Goal: Task Accomplishment & Management: Use online tool/utility

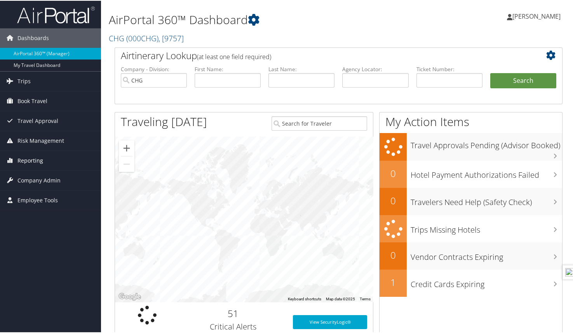
click at [26, 159] on span "Reporting" at bounding box center [30, 159] width 26 height 19
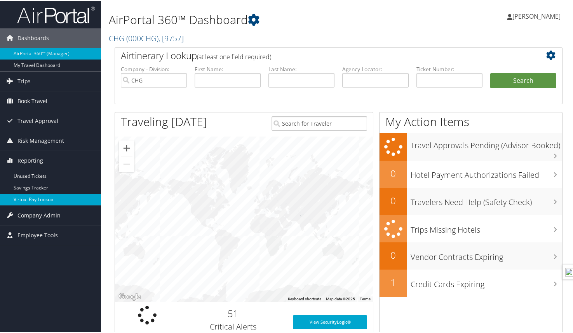
click at [28, 199] on link "Virtual Pay Lookup" at bounding box center [50, 199] width 101 height 12
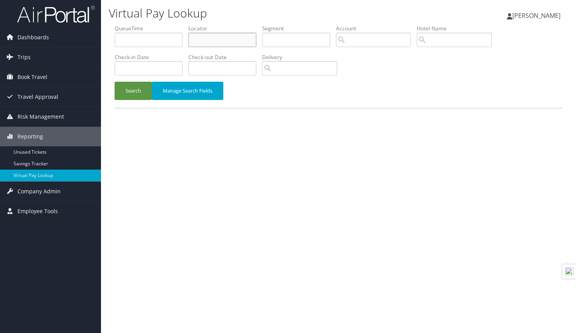
click at [214, 42] on input "text" at bounding box center [222, 40] width 68 height 14
paste input "LODNBN"
type input "LODNBN"
click at [131, 89] on button "Search" at bounding box center [133, 91] width 37 height 18
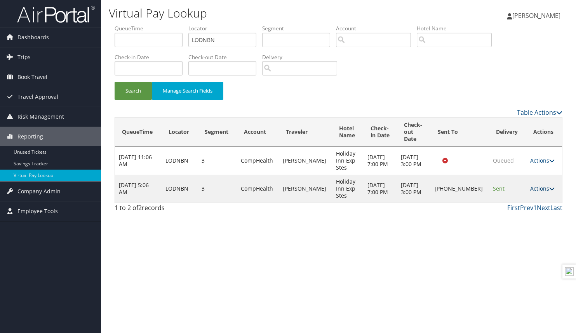
click at [549, 188] on icon at bounding box center [551, 188] width 5 height 5
click at [505, 201] on link "Resend" at bounding box center [516, 199] width 66 height 13
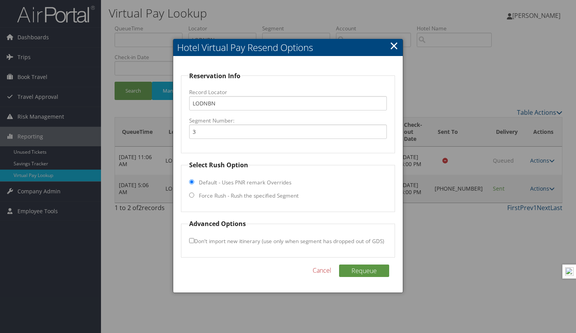
click at [191, 194] on input "Force Rush - Rush the specified Segment" at bounding box center [191, 194] width 5 height 5
radio input "true"
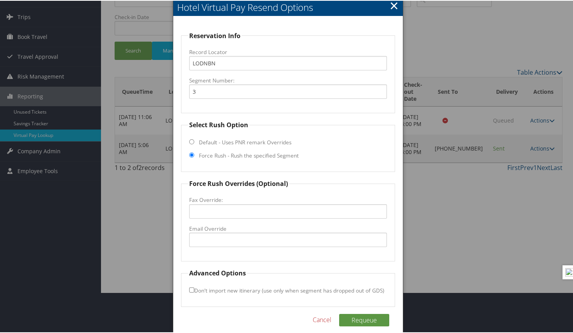
scroll to position [49, 0]
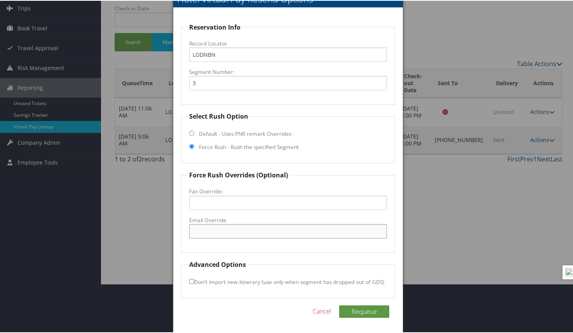
click at [206, 230] on input "Email Override" at bounding box center [288, 230] width 198 height 14
paste input "hiexvernal"
type input "hiexvernal"
click at [192, 279] on input "Don't import new itinerary (use only when segment has dropped out of GDS)" at bounding box center [191, 280] width 5 height 5
checkbox input "true"
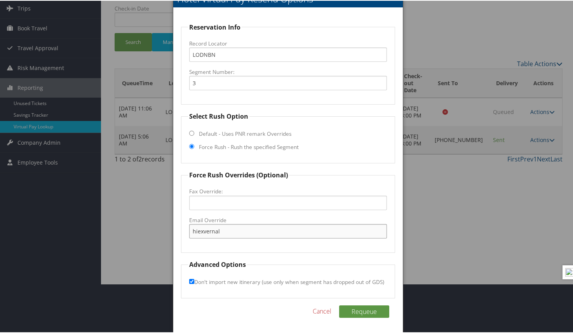
click at [226, 229] on input "hiexvernal" at bounding box center [288, 230] width 198 height 14
type input "hiexvernal@gmail.com"
click at [359, 309] on button "Requeue" at bounding box center [364, 310] width 50 height 12
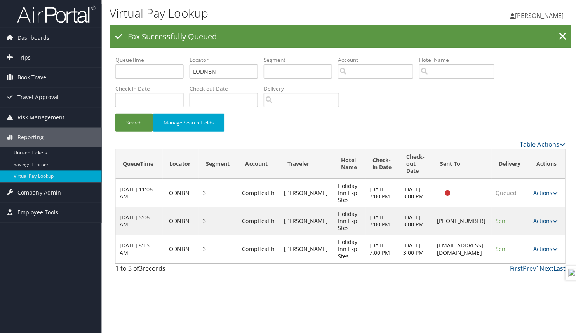
scroll to position [0, 0]
